Goal: Transaction & Acquisition: Purchase product/service

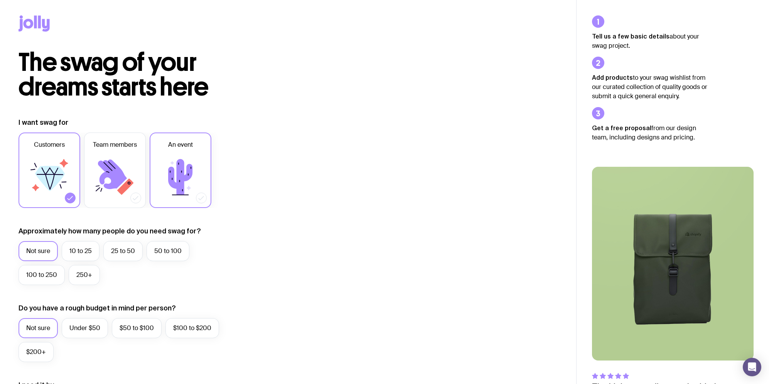
click at [182, 151] on label "An event" at bounding box center [181, 171] width 62 height 76
click at [0, 0] on input "An event" at bounding box center [0, 0] width 0 height 0
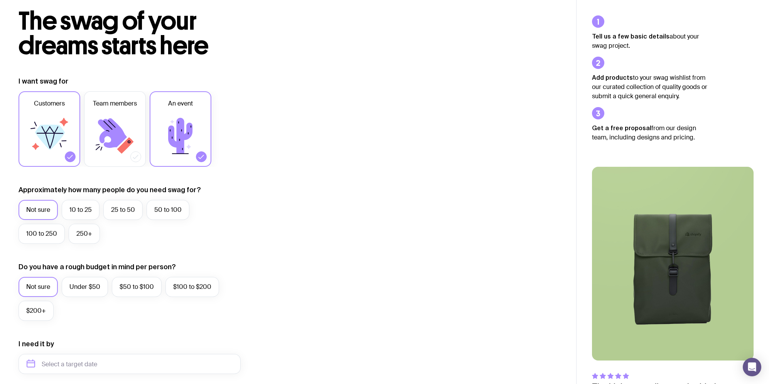
scroll to position [61, 0]
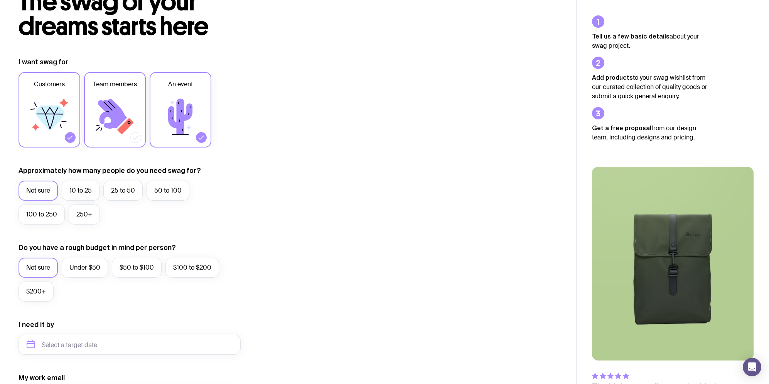
click at [103, 105] on icon at bounding box center [112, 114] width 29 height 30
click at [0, 0] on input "Team members" at bounding box center [0, 0] width 0 height 0
click at [88, 216] on label "250+" at bounding box center [84, 215] width 31 height 20
click at [0, 0] on input "250+" at bounding box center [0, 0] width 0 height 0
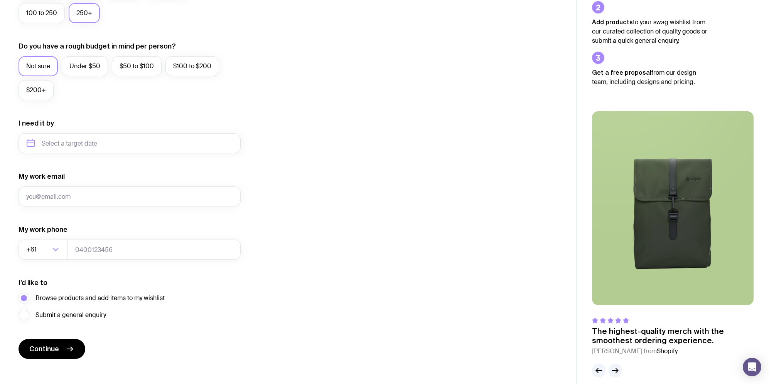
scroll to position [271, 0]
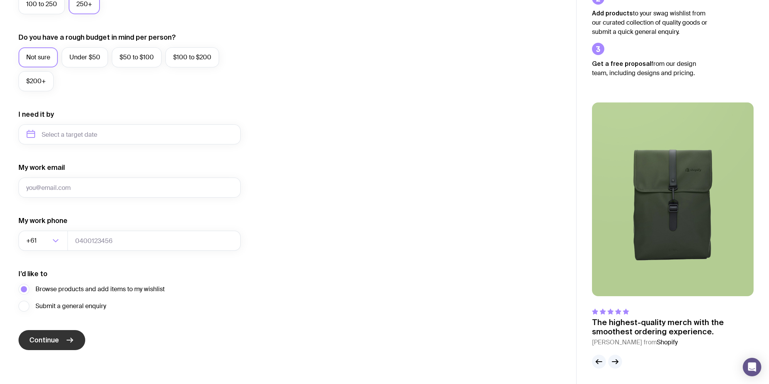
click at [50, 338] on span "Continue" at bounding box center [44, 340] width 30 height 9
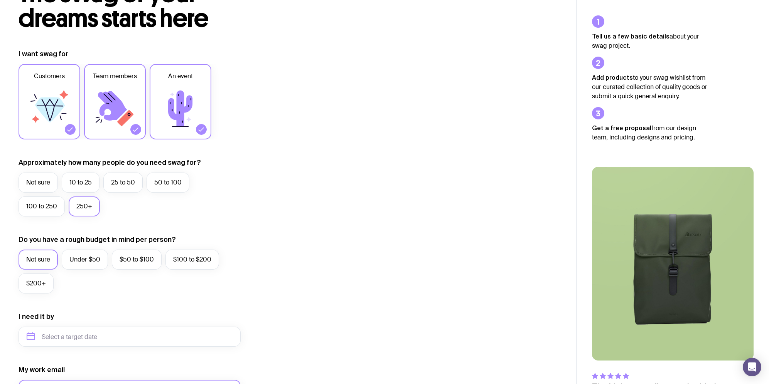
scroll to position [0, 0]
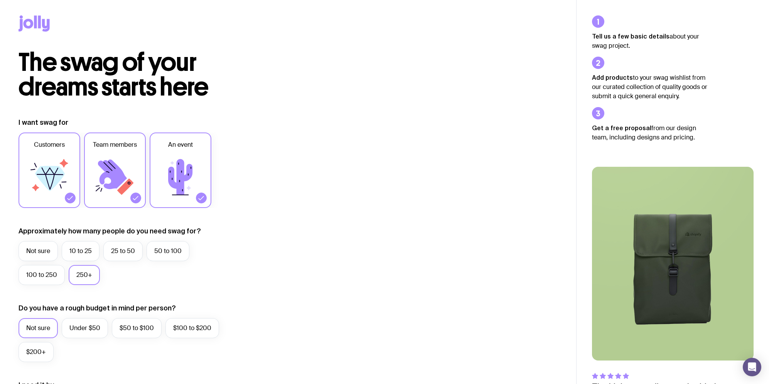
click at [25, 24] on icon at bounding box center [29, 24] width 10 height 10
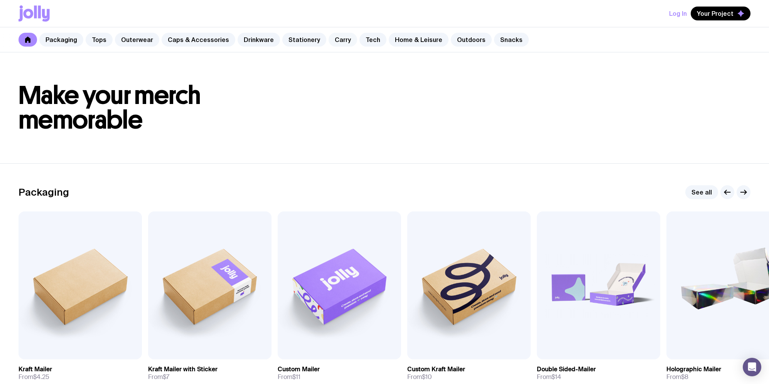
click at [330, 42] on link "Carry" at bounding box center [342, 40] width 29 height 14
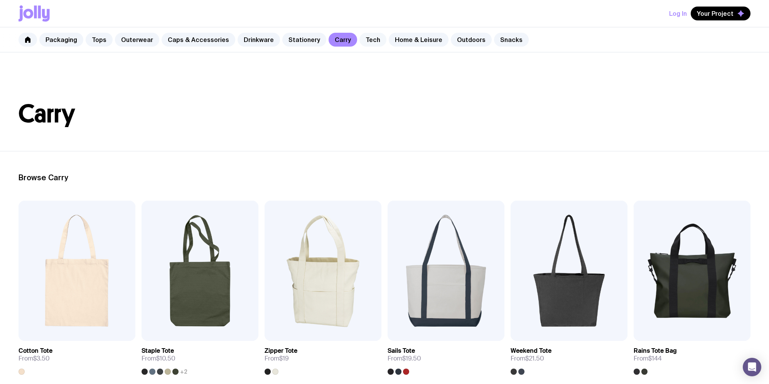
click at [365, 40] on link "Tech" at bounding box center [372, 40] width 27 height 14
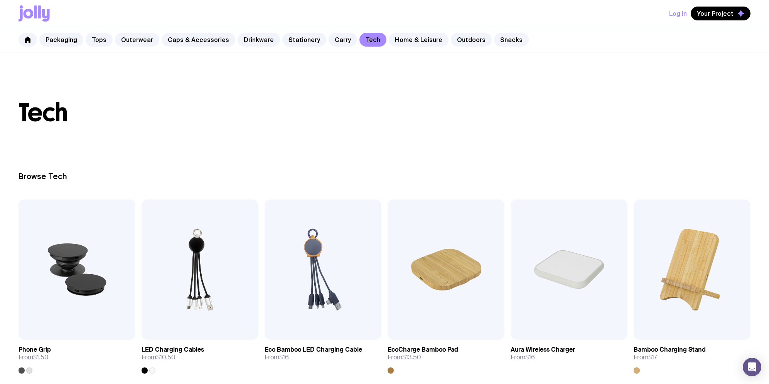
scroll to position [2, 0]
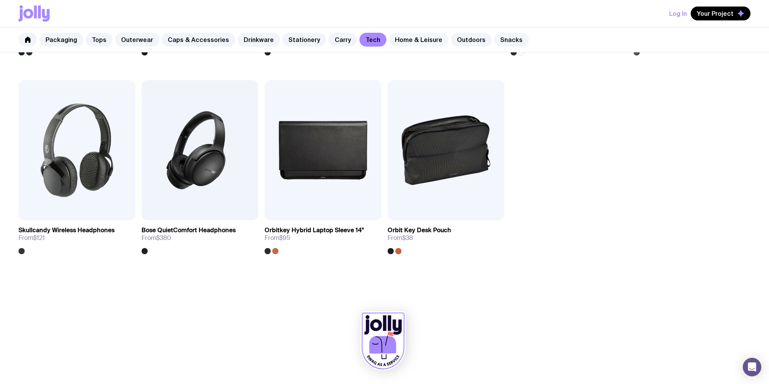
click at [413, 41] on link "Home & Leisure" at bounding box center [419, 40] width 60 height 14
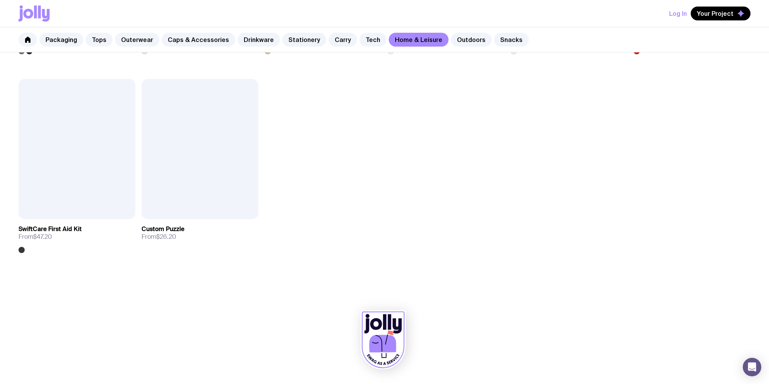
scroll to position [1114, 0]
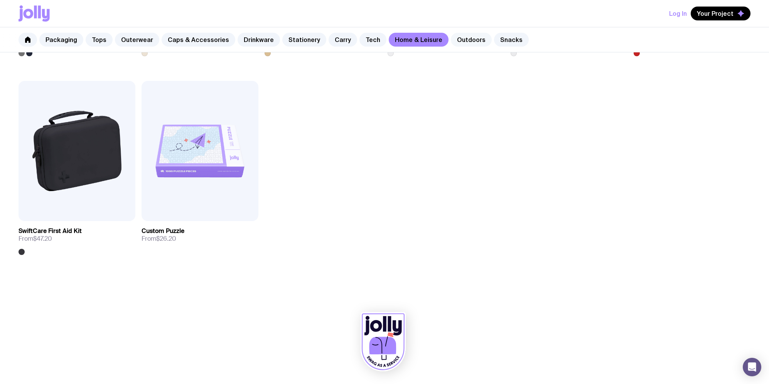
click at [454, 39] on link "Outdoors" at bounding box center [471, 40] width 41 height 14
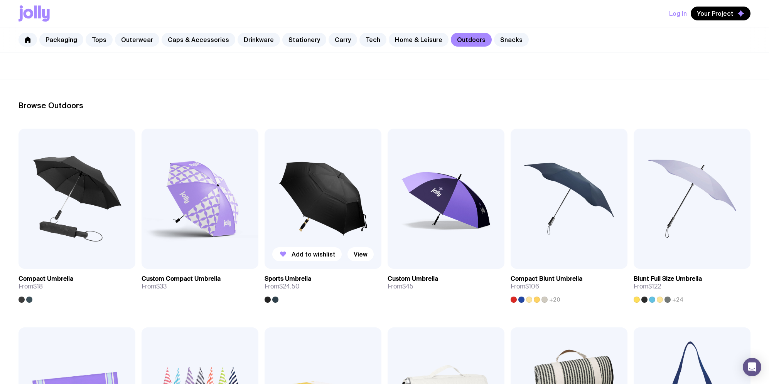
scroll to position [71, 0]
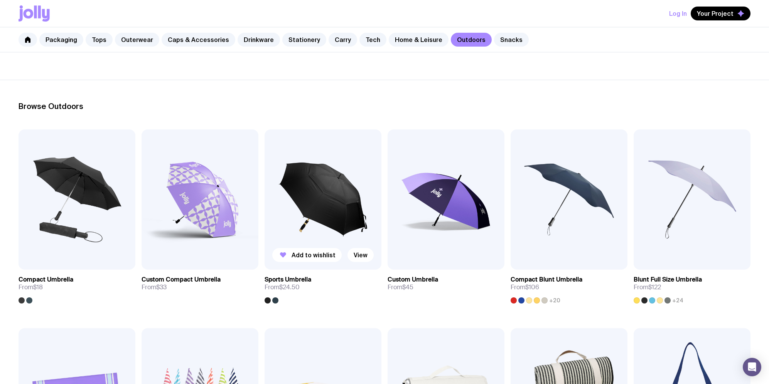
click at [317, 207] on img at bounding box center [322, 200] width 117 height 140
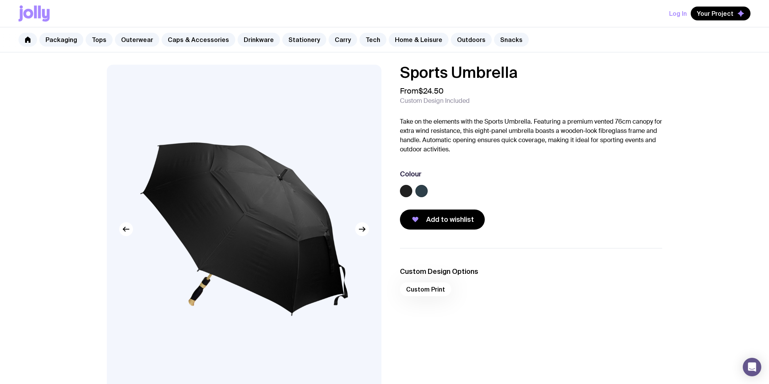
click at [408, 191] on label at bounding box center [406, 191] width 12 height 12
click at [0, 0] on input "radio" at bounding box center [0, 0] width 0 height 0
click at [427, 288] on div "Custom Print" at bounding box center [531, 292] width 262 height 19
click at [423, 291] on div "Custom Print" at bounding box center [531, 292] width 262 height 19
click at [432, 268] on h3 "Custom Design Options" at bounding box center [531, 271] width 262 height 9
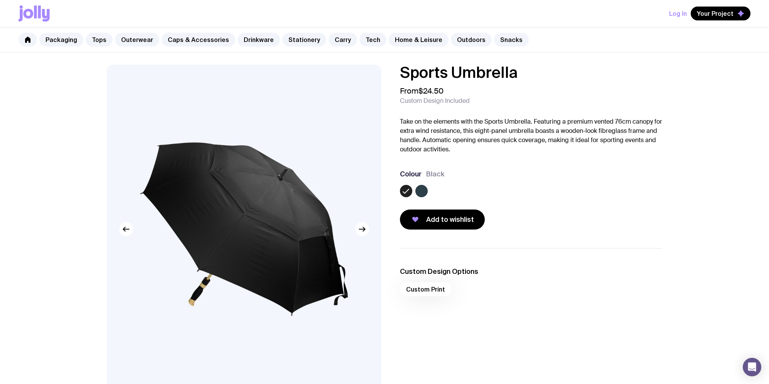
click at [422, 292] on div "Custom Print" at bounding box center [531, 292] width 262 height 19
